Goal: Navigation & Orientation: Locate item on page

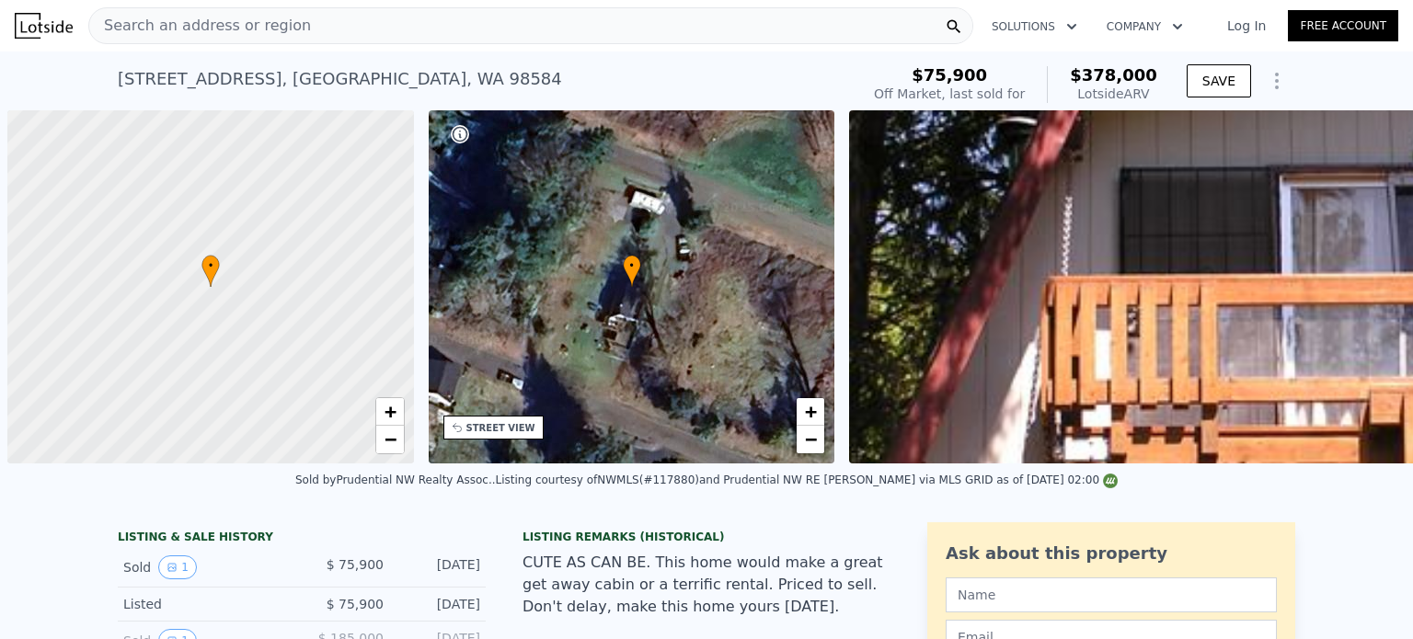
scroll to position [0, 7]
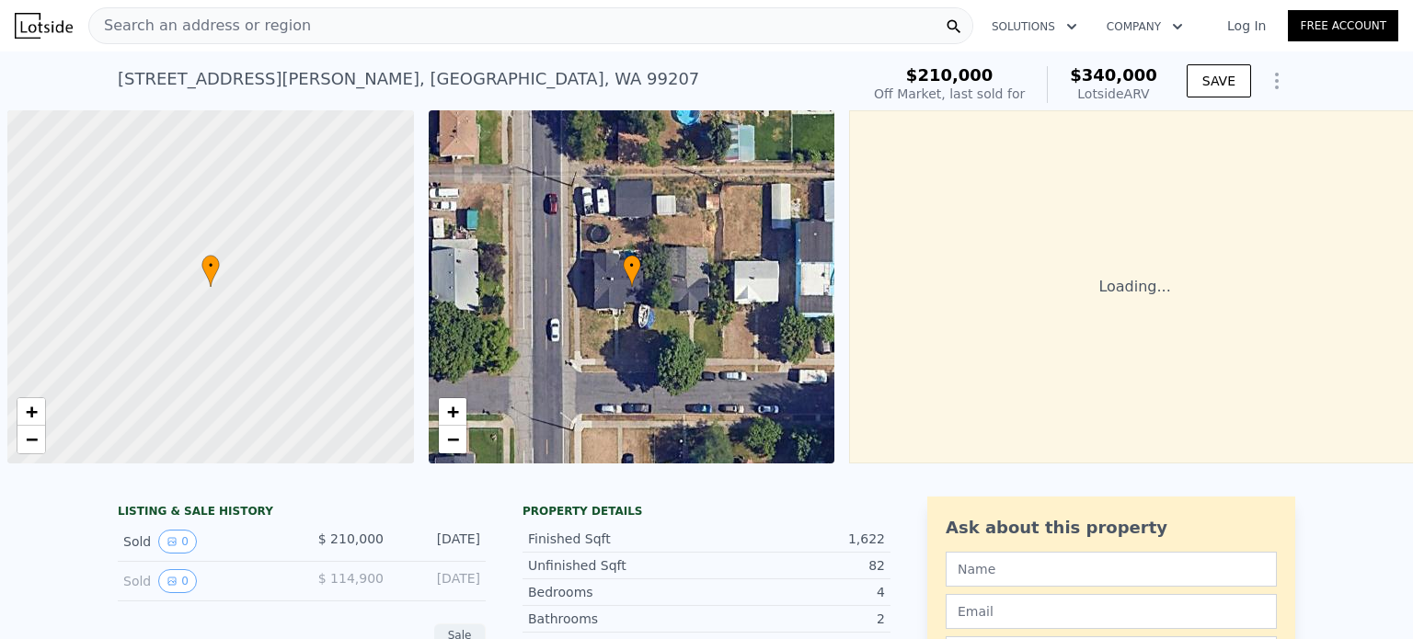
scroll to position [0, 7]
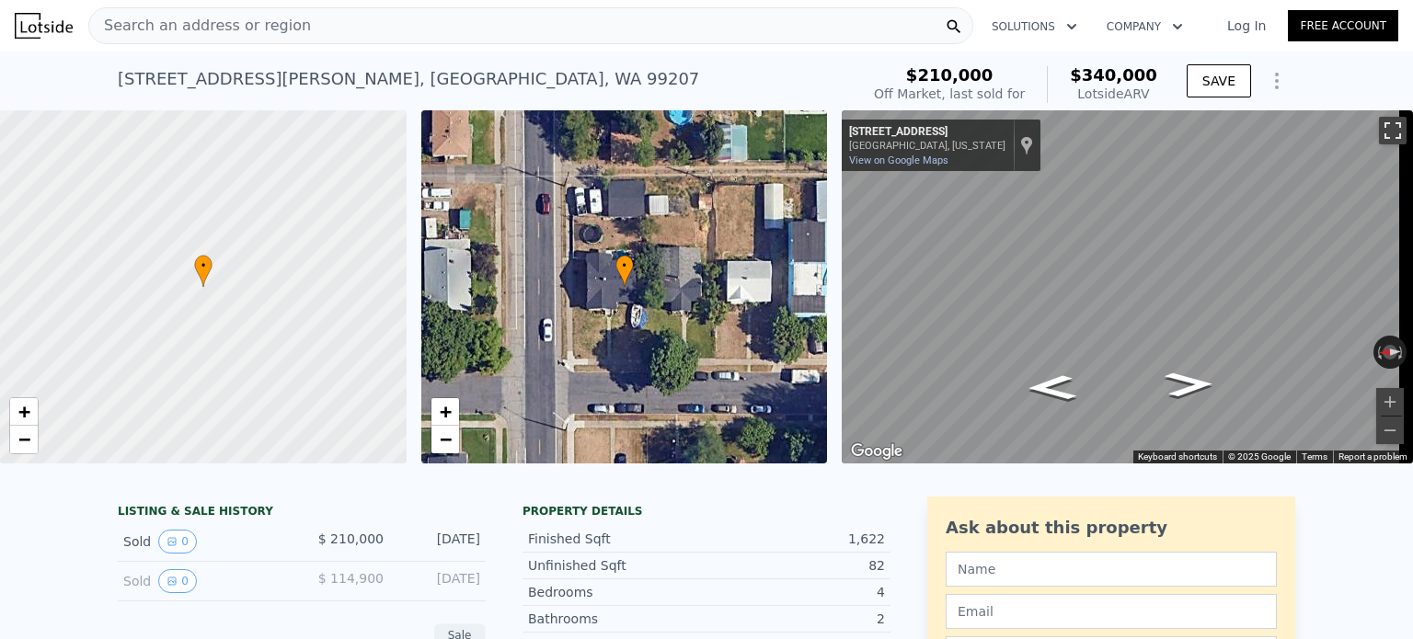
click at [1383, 125] on button "Toggle fullscreen view" at bounding box center [1393, 131] width 28 height 28
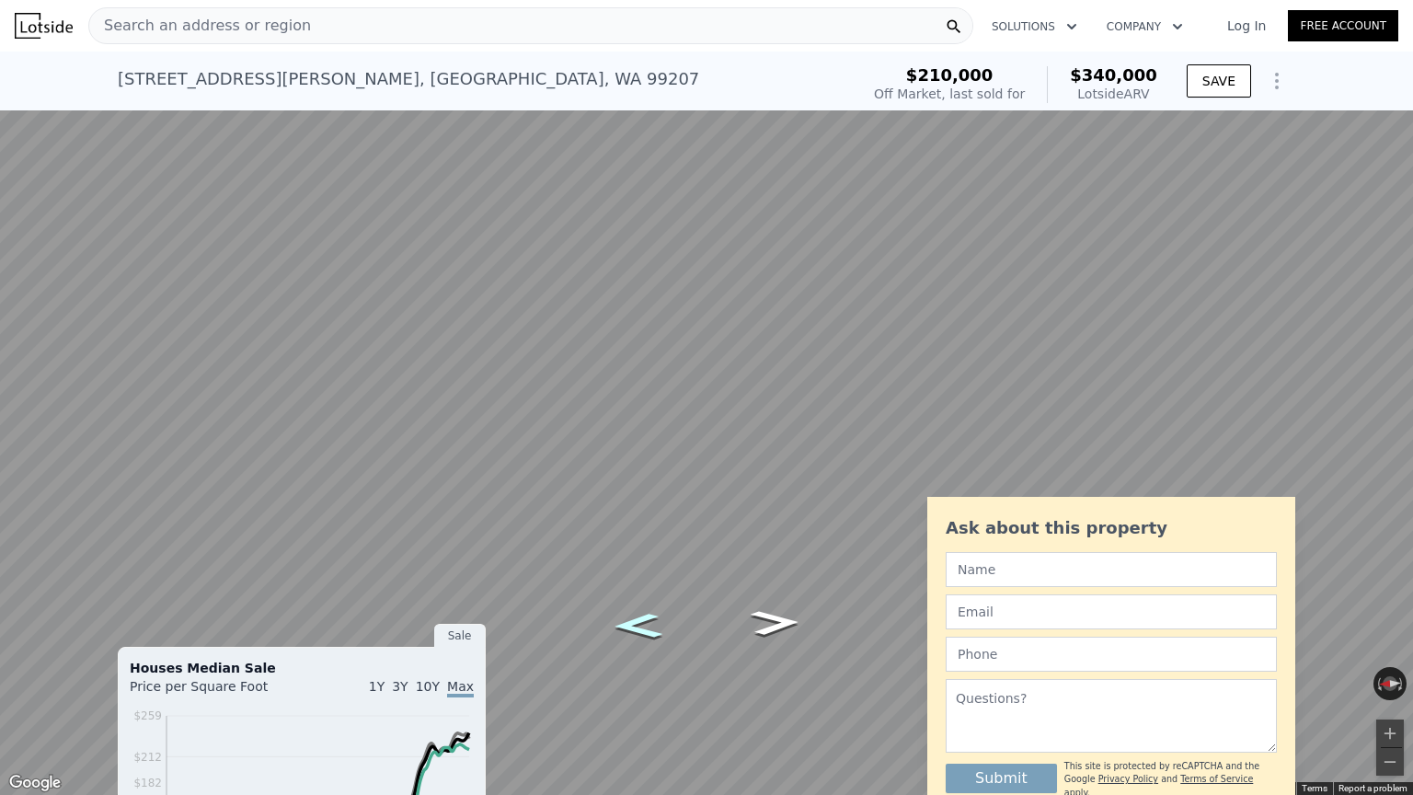
click at [649, 625] on icon "Go North, N Addison St" at bounding box center [637, 625] width 91 height 37
click at [782, 618] on icon "Go South, N Addison St" at bounding box center [775, 622] width 91 height 37
click at [782, 618] on icon "Go South, N Addison St" at bounding box center [774, 622] width 91 height 37
click at [1395, 638] on button "Zoom in" at bounding box center [1390, 733] width 28 height 28
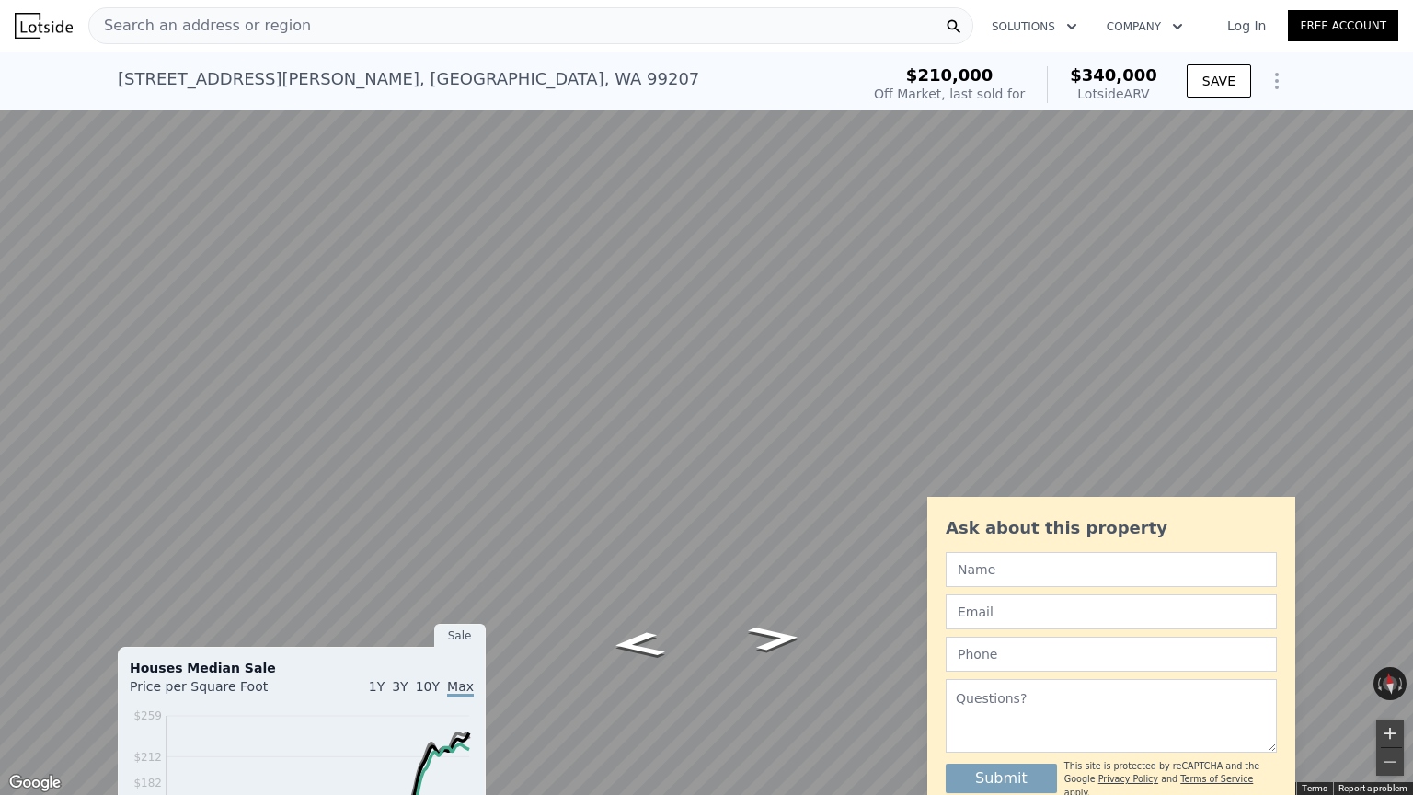
click at [1396, 638] on button "Zoom in" at bounding box center [1390, 733] width 28 height 28
click at [1388, 10] on button "Toggle fullscreen view" at bounding box center [1393, 20] width 28 height 28
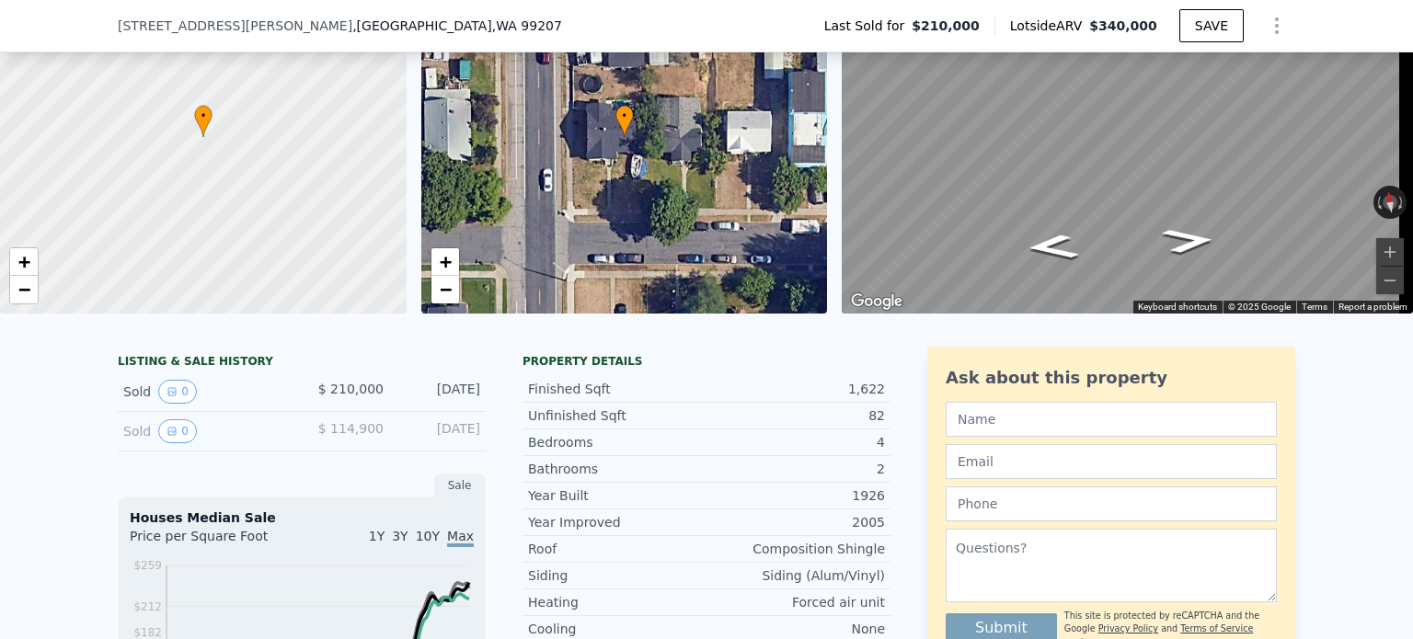
scroll to position [156, 0]
